Goal: Transaction & Acquisition: Purchase product/service

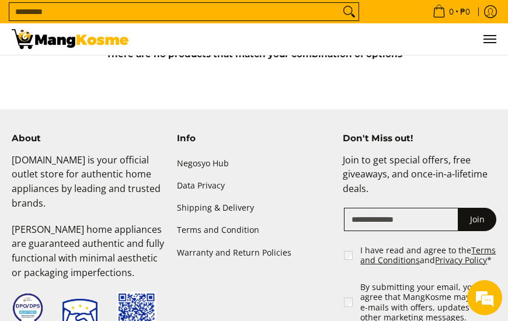
scroll to position [33, 0]
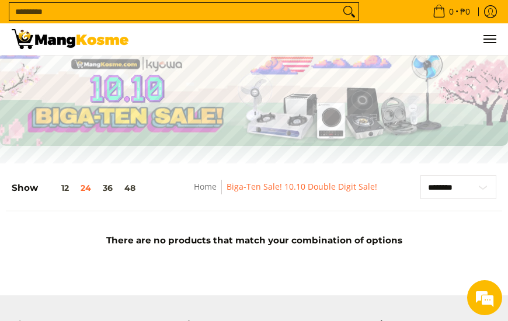
click at [33, 186] on h5 "Show 12 24 36 48" at bounding box center [77, 187] width 130 height 11
click at [67, 33] on img at bounding box center [70, 39] width 117 height 20
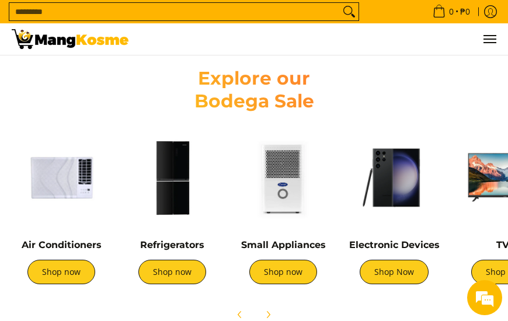
scroll to position [0, 485]
click at [74, 260] on link "Shop now" at bounding box center [61, 272] width 68 height 25
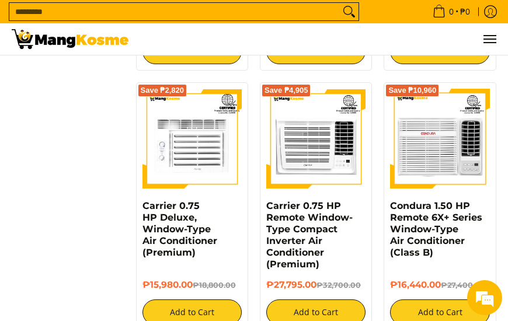
scroll to position [1913, 0]
